Goal: Book appointment/travel/reservation

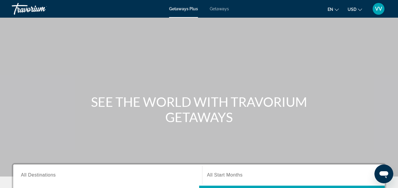
click at [216, 8] on span "Getaways" at bounding box center [219, 8] width 19 height 5
click at [44, 176] on span "All Destinations" at bounding box center [38, 175] width 35 height 5
click at [44, 176] on input "Destination All Destinations" at bounding box center [108, 175] width 174 height 7
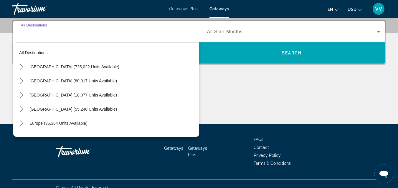
scroll to position [144, 0]
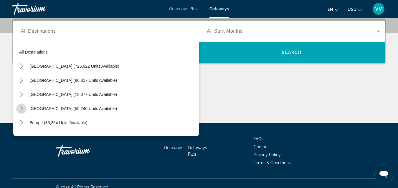
click at [20, 111] on icon "Toggle Caribbean & Atlantic Islands (55,240 units available) submenu" at bounding box center [21, 109] width 3 height 6
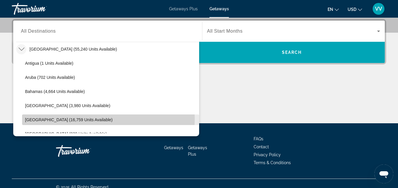
click at [84, 119] on span "[GEOGRAPHIC_DATA] (16,759 units available)" at bounding box center [69, 120] width 88 height 5
type input "**********"
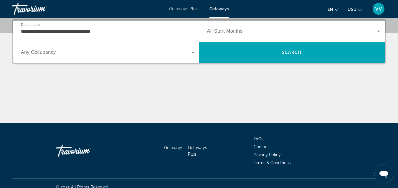
click at [44, 51] on span "Any Occupancy" at bounding box center [38, 52] width 35 height 5
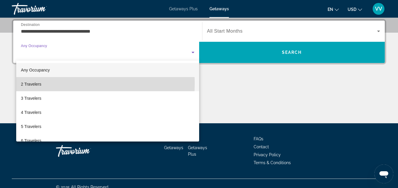
click at [39, 84] on span "2 Travelers" at bounding box center [31, 84] width 20 height 7
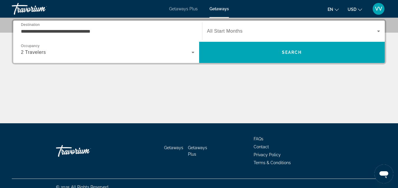
click at [216, 29] on span "All Start Months" at bounding box center [225, 31] width 36 height 5
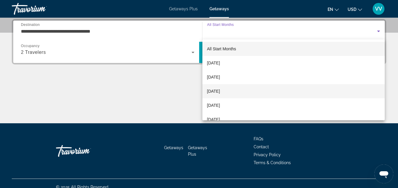
click at [220, 91] on span "[DATE]" at bounding box center [213, 91] width 13 height 7
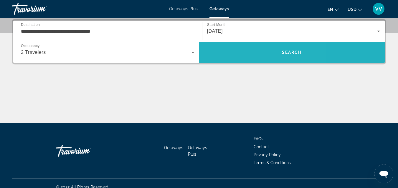
click at [243, 50] on span "Search" at bounding box center [292, 52] width 186 height 14
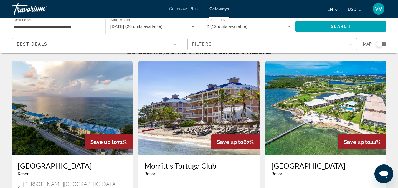
scroll to position [12, 0]
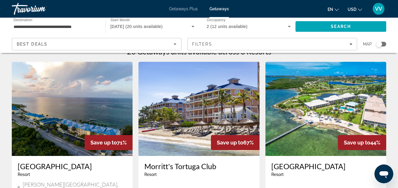
click at [77, 75] on img "Main content" at bounding box center [72, 109] width 121 height 94
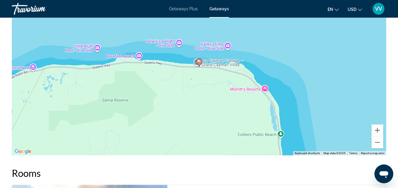
scroll to position [966, 0]
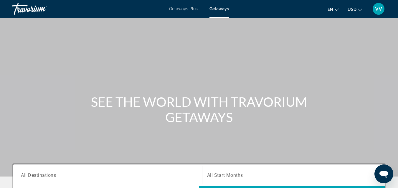
click at [56, 175] on span "All Destinations" at bounding box center [38, 175] width 35 height 6
click at [56, 175] on input "Destination All Destinations" at bounding box center [108, 175] width 174 height 7
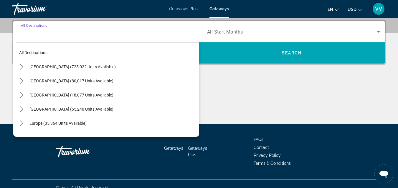
scroll to position [144, 0]
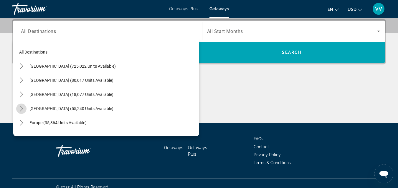
click at [20, 110] on icon "Toggle Caribbean & Atlantic Islands (55,240 units available) submenu" at bounding box center [22, 109] width 6 height 6
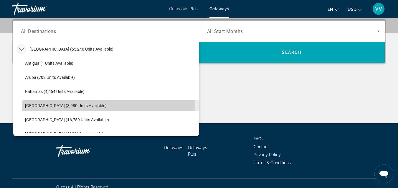
click at [33, 107] on span "[GEOGRAPHIC_DATA] (3,980 units available)" at bounding box center [66, 105] width 82 height 5
type input "**********"
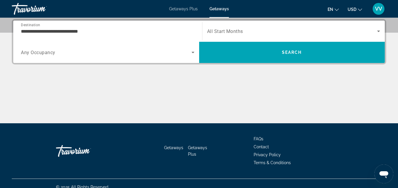
click at [49, 51] on span "Any Occupancy" at bounding box center [38, 53] width 34 height 6
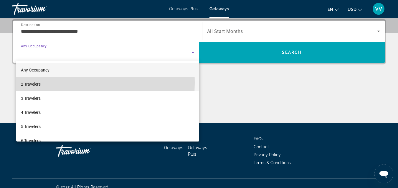
click at [36, 83] on span "2 Travelers" at bounding box center [31, 84] width 20 height 7
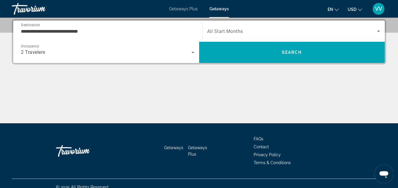
click at [217, 34] on span "All Start Months" at bounding box center [225, 32] width 36 height 6
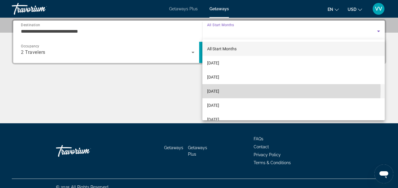
click at [216, 90] on span "[DATE]" at bounding box center [213, 91] width 12 height 7
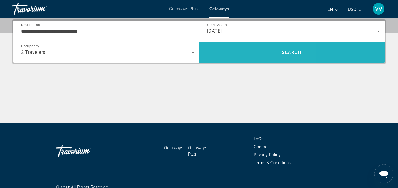
click at [238, 56] on span "Search" at bounding box center [292, 52] width 186 height 14
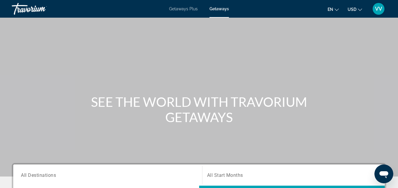
click at [49, 176] on span "All Destinations" at bounding box center [38, 175] width 35 height 6
click at [49, 176] on input "Destination All Destinations" at bounding box center [108, 175] width 174 height 7
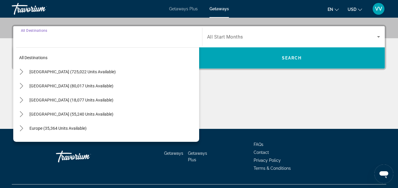
scroll to position [144, 0]
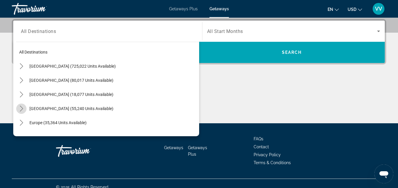
click at [22, 108] on icon "Toggle Caribbean & Atlantic Islands (55,240 units available) submenu" at bounding box center [21, 109] width 3 height 6
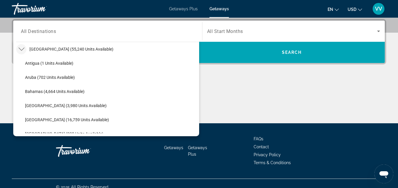
scroll to position [139, 0]
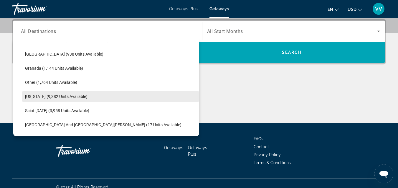
click at [77, 96] on span "[US_STATE] (9,382 units available)" at bounding box center [56, 96] width 62 height 5
type input "**********"
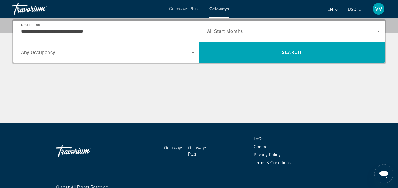
click at [49, 56] on div "Search widget" at bounding box center [108, 52] width 174 height 17
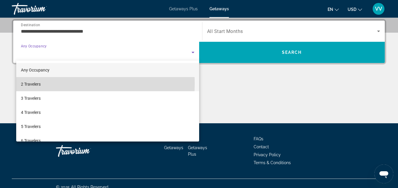
click at [37, 84] on span "2 Travelers" at bounding box center [31, 84] width 20 height 7
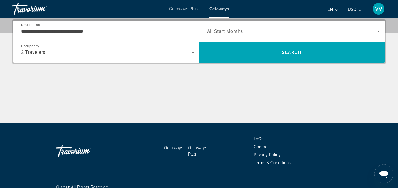
click at [230, 31] on span "All Start Months" at bounding box center [225, 32] width 36 height 6
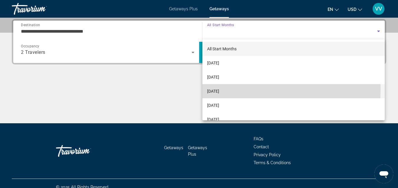
click at [215, 89] on span "[DATE]" at bounding box center [213, 91] width 12 height 7
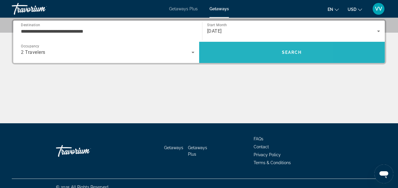
click at [247, 47] on span "Search" at bounding box center [292, 52] width 186 height 14
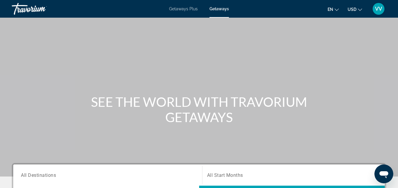
click at [49, 174] on span "All Destinations" at bounding box center [38, 175] width 35 height 6
click at [49, 174] on input "Destination All Destinations" at bounding box center [108, 175] width 174 height 7
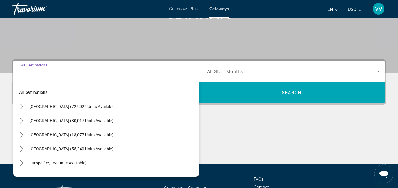
scroll to position [144, 0]
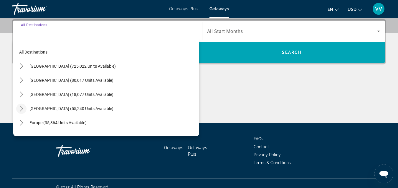
click at [22, 110] on icon "Toggle Caribbean & Atlantic Islands (55,240 units available) submenu" at bounding box center [22, 109] width 6 height 6
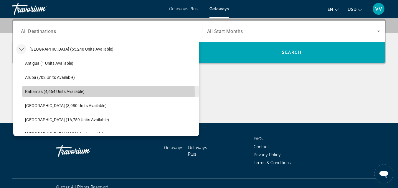
click at [47, 93] on span "Bahamas (4,664 units available)" at bounding box center [55, 91] width 60 height 5
type input "**********"
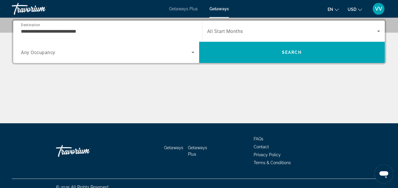
click at [47, 54] on span "Any Occupancy" at bounding box center [38, 53] width 34 height 6
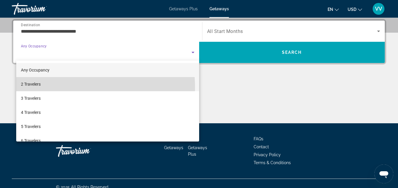
click at [36, 88] on mat-option "2 Travelers" at bounding box center [107, 84] width 183 height 14
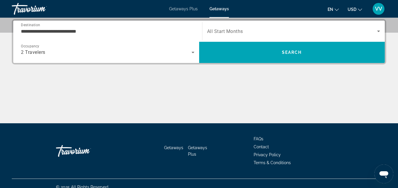
click at [220, 30] on span "All Start Months" at bounding box center [225, 32] width 36 height 6
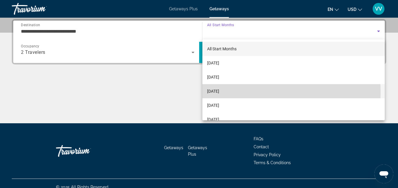
click at [218, 93] on span "[DATE]" at bounding box center [213, 91] width 12 height 7
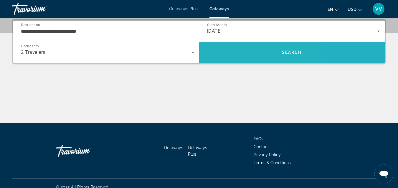
click at [241, 53] on span "Search" at bounding box center [292, 52] width 186 height 14
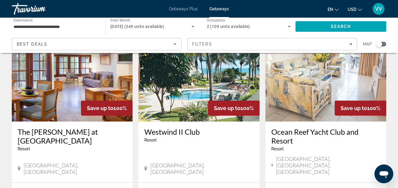
scroll to position [47, 0]
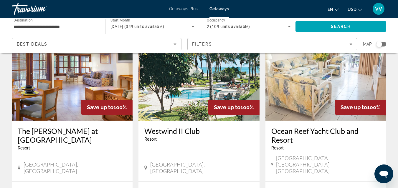
click at [175, 75] on img "Main content" at bounding box center [198, 74] width 121 height 94
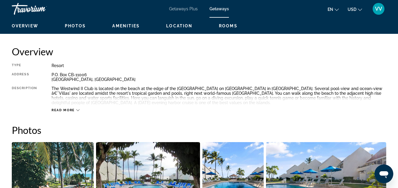
scroll to position [283, 0]
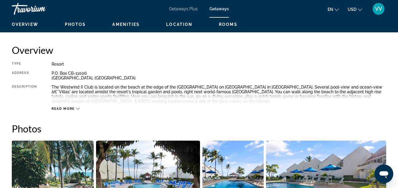
click at [77, 108] on icon "Main content" at bounding box center [77, 108] width 3 height 3
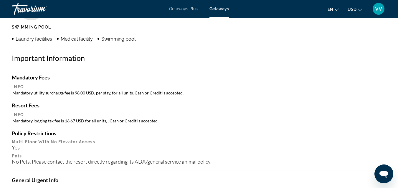
scroll to position [611, 0]
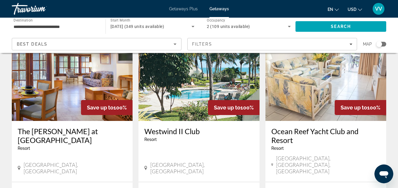
scroll to position [47, 0]
click at [300, 77] on img "Main content" at bounding box center [325, 74] width 121 height 94
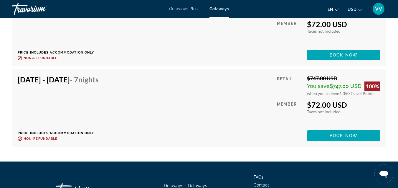
scroll to position [1575, 0]
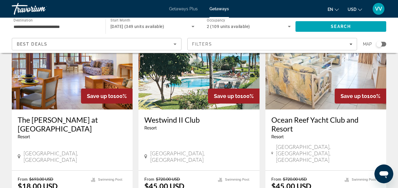
scroll to position [71, 0]
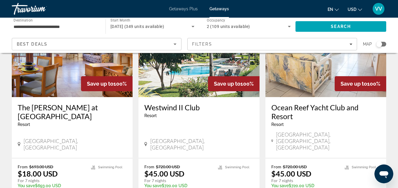
click at [41, 71] on img "Main content" at bounding box center [72, 50] width 121 height 94
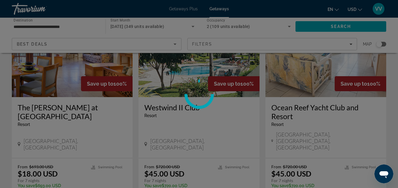
click at [41, 71] on div at bounding box center [199, 94] width 398 height 188
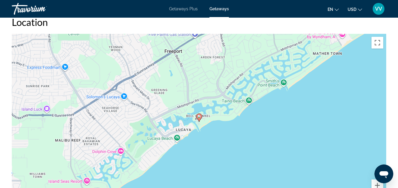
scroll to position [815, 0]
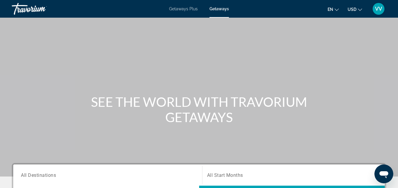
click at [49, 174] on span "All Destinations" at bounding box center [38, 175] width 35 height 6
click at [49, 174] on input "Destination All Destinations" at bounding box center [108, 175] width 174 height 7
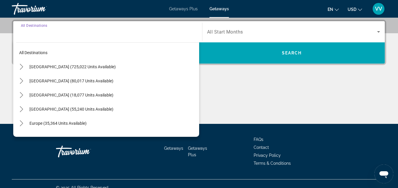
scroll to position [144, 0]
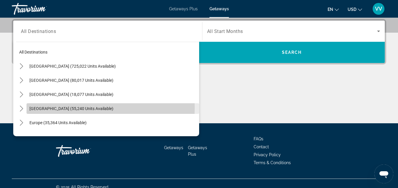
click at [32, 108] on span "[GEOGRAPHIC_DATA] (55,240 units available)" at bounding box center [71, 108] width 84 height 5
type input "**********"
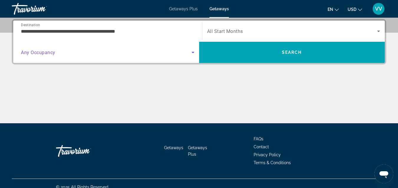
click at [61, 52] on span "Search widget" at bounding box center [106, 52] width 171 height 7
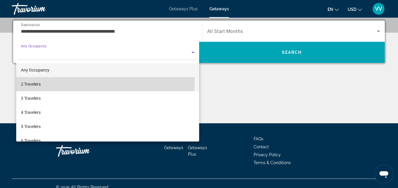
click at [40, 82] on span "2 Travelers" at bounding box center [31, 84] width 20 height 7
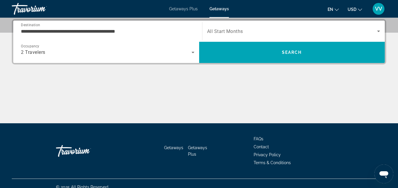
click at [227, 29] on span "All Start Months" at bounding box center [225, 32] width 36 height 6
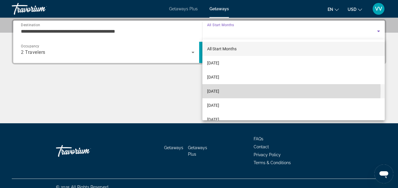
click at [215, 90] on span "[DATE]" at bounding box center [213, 91] width 12 height 7
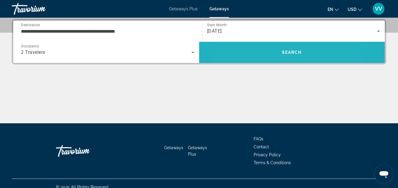
click at [261, 55] on span "Search" at bounding box center [292, 52] width 186 height 14
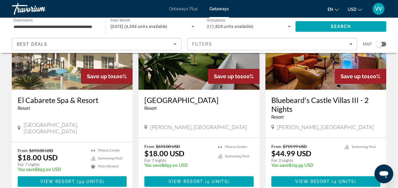
scroll to position [47, 0]
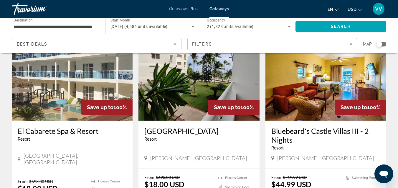
click at [65, 71] on img "Main content" at bounding box center [72, 74] width 121 height 94
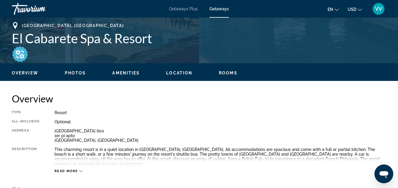
scroll to position [295, 0]
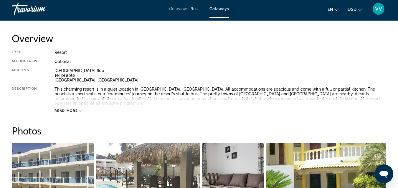
click at [79, 109] on div "Read more" at bounding box center [69, 111] width 28 height 4
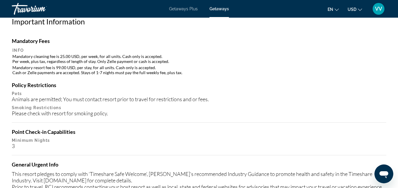
scroll to position [672, 0]
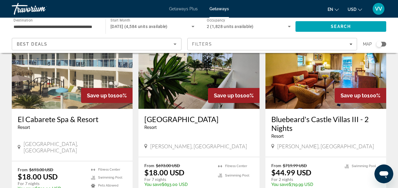
scroll to position [71, 0]
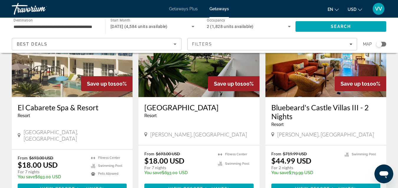
click at [173, 79] on img "Main content" at bounding box center [198, 50] width 121 height 94
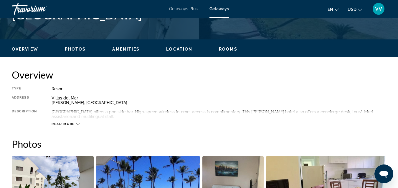
scroll to position [259, 0]
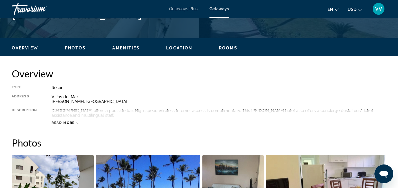
click at [75, 124] on div "Read more" at bounding box center [66, 123] width 28 height 4
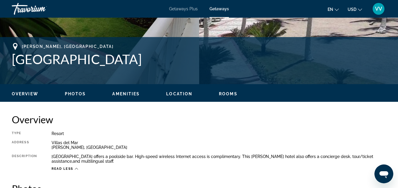
scroll to position [212, 0]
